Goal: Navigation & Orientation: Find specific page/section

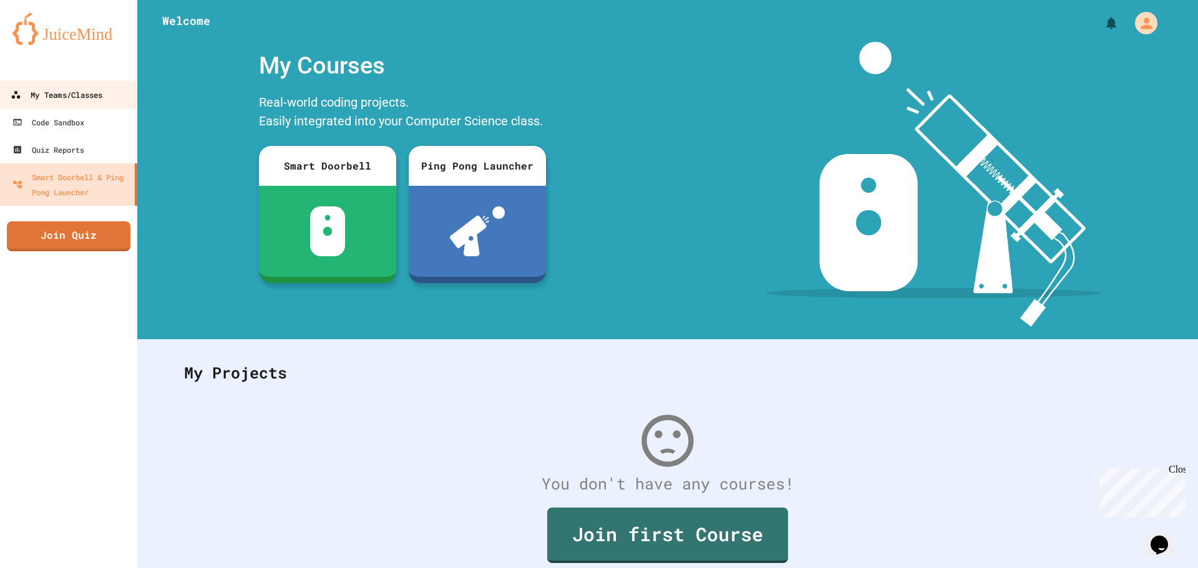
click at [56, 97] on div "My Teams/Classes" at bounding box center [57, 95] width 92 height 16
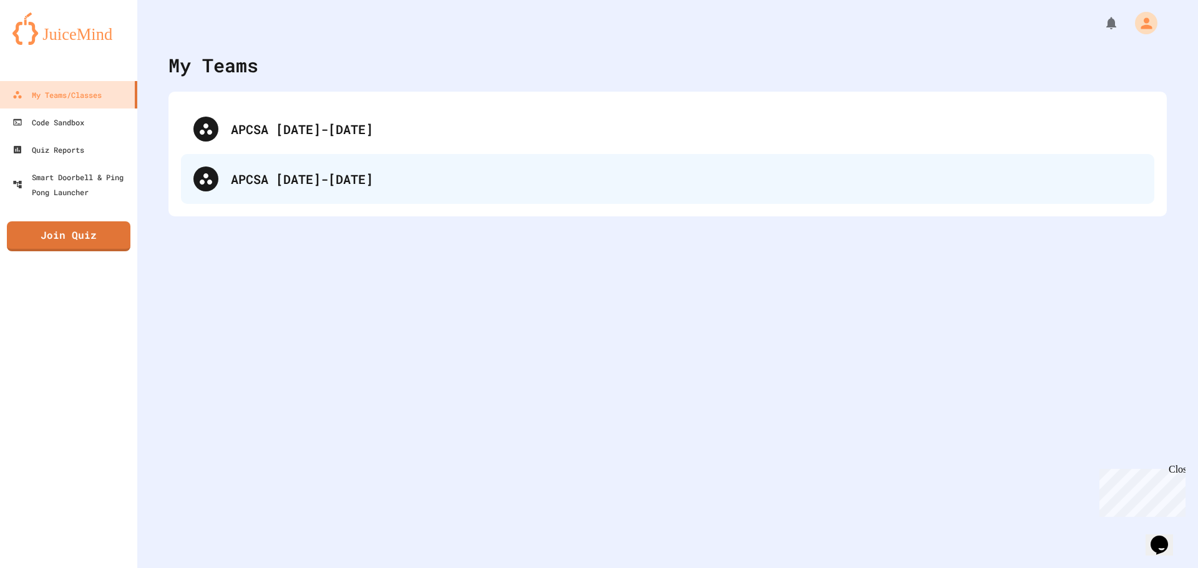
click at [274, 177] on div "APCSA [DATE]-[DATE]" at bounding box center [686, 179] width 911 height 19
